Goal: Find contact information: Find contact information

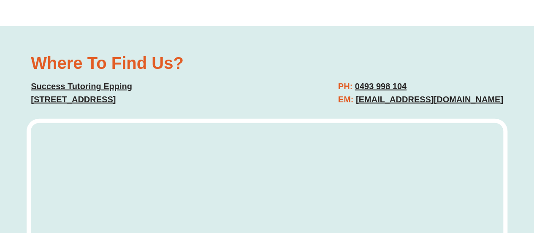
scroll to position [2507, 0]
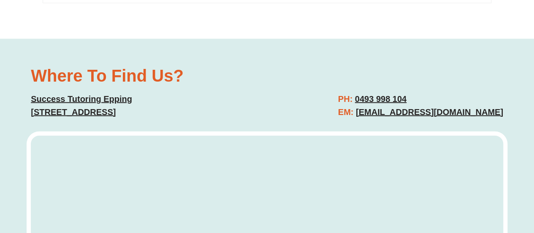
drag, startPoint x: 431, startPoint y: 69, endPoint x: 369, endPoint y: 71, distance: 62.1
click at [369, 93] on h2 "PH: [PHONE_NUMBER] EM: [EMAIL_ADDRESS][DOMAIN_NAME]" at bounding box center [420, 106] width 165 height 26
copy link "0493 998 104"
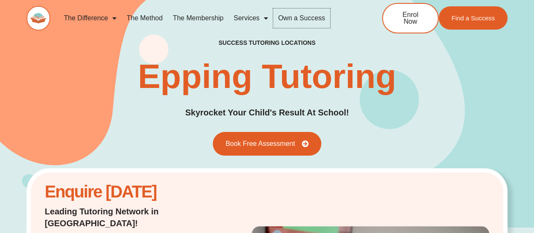
click at [300, 14] on link "Own a Success" at bounding box center [301, 17] width 57 height 19
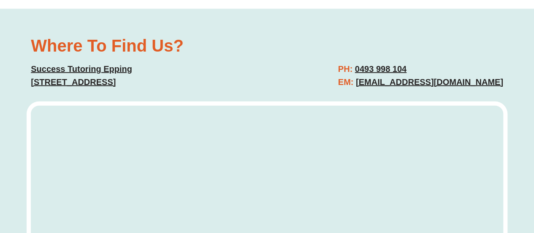
scroll to position [2562, 0]
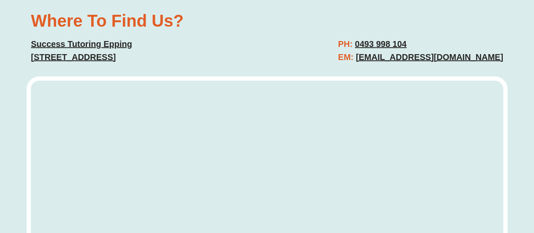
drag, startPoint x: 513, startPoint y: 28, endPoint x: 368, endPoint y: 35, distance: 144.6
click at [368, 35] on div "Where To Find Us? Success Tutoring [STREET_ADDRESS] PH: [PHONE_NUMBER] EM: [EMA…" at bounding box center [267, 186] width 534 height 404
copy h2 "[EMAIL_ADDRESS][DOMAIN_NAME]"
drag, startPoint x: 255, startPoint y: 28, endPoint x: 27, endPoint y: 31, distance: 227.7
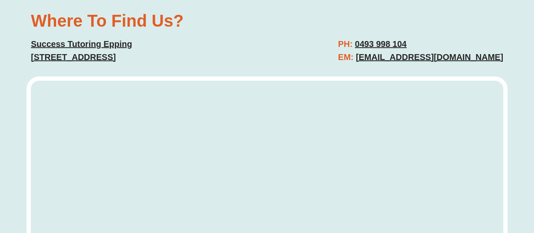
click at [27, 31] on div "Where To Find Us? Success Tutoring [STREET_ADDRESS]" at bounding box center [145, 38] width 236 height 60
copy link "[STREET_ADDRESS]"
drag, startPoint x: 139, startPoint y: 11, endPoint x: 42, endPoint y: 16, distance: 97.7
click at [28, 16] on div "Where To Find Us? Success Tutoring [STREET_ADDRESS]" at bounding box center [145, 38] width 236 height 60
copy link "Success Tutoring Epping"
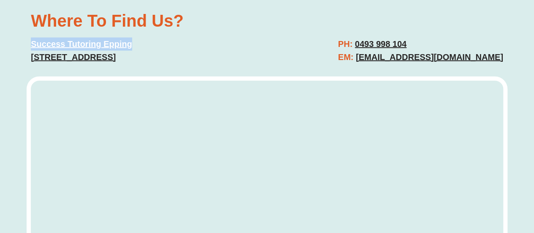
copy link "Success Tutoring Epping"
drag, startPoint x: 426, startPoint y: 12, endPoint x: 368, endPoint y: 15, distance: 58.0
click at [368, 38] on h2 "PH: [PHONE_NUMBER] EM: [EMAIL_ADDRESS][DOMAIN_NAME]" at bounding box center [420, 51] width 165 height 26
copy link "0493 998 104"
